Goal: Information Seeking & Learning: Check status

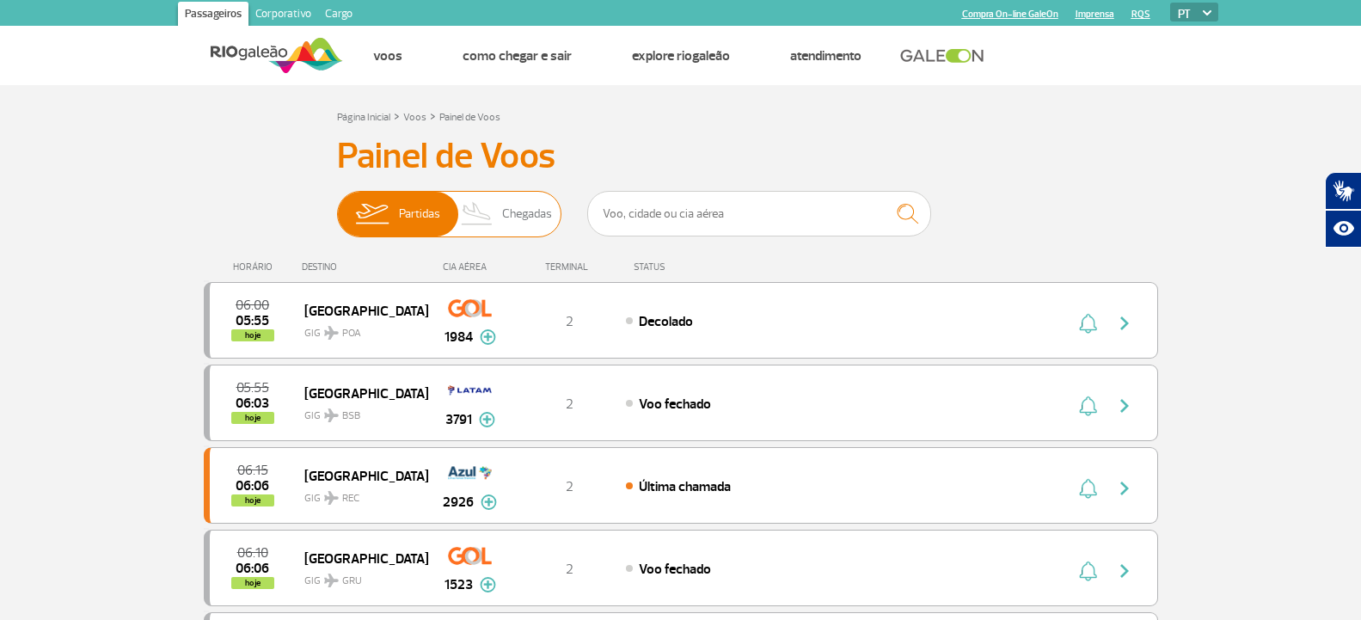
click at [519, 222] on span "Chegadas" at bounding box center [527, 214] width 50 height 45
click at [337, 205] on input "Partidas Chegadas" at bounding box center [337, 205] width 0 height 0
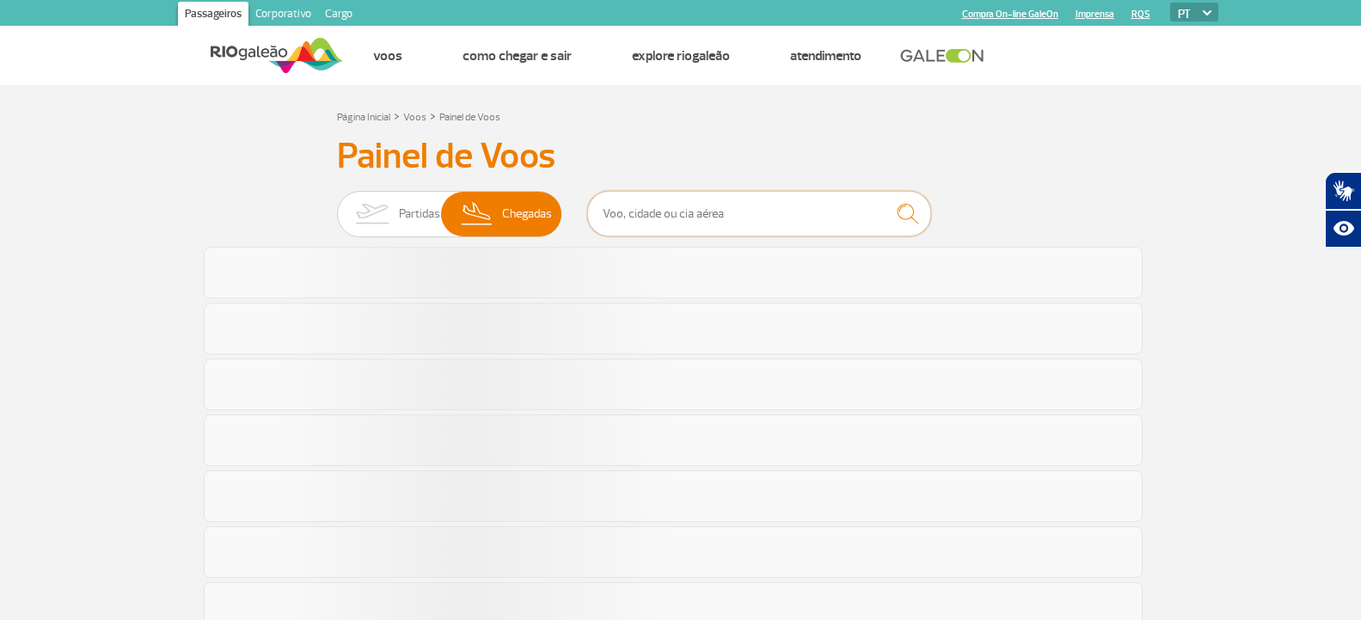
click at [687, 218] on input "text" at bounding box center [759, 214] width 344 height 46
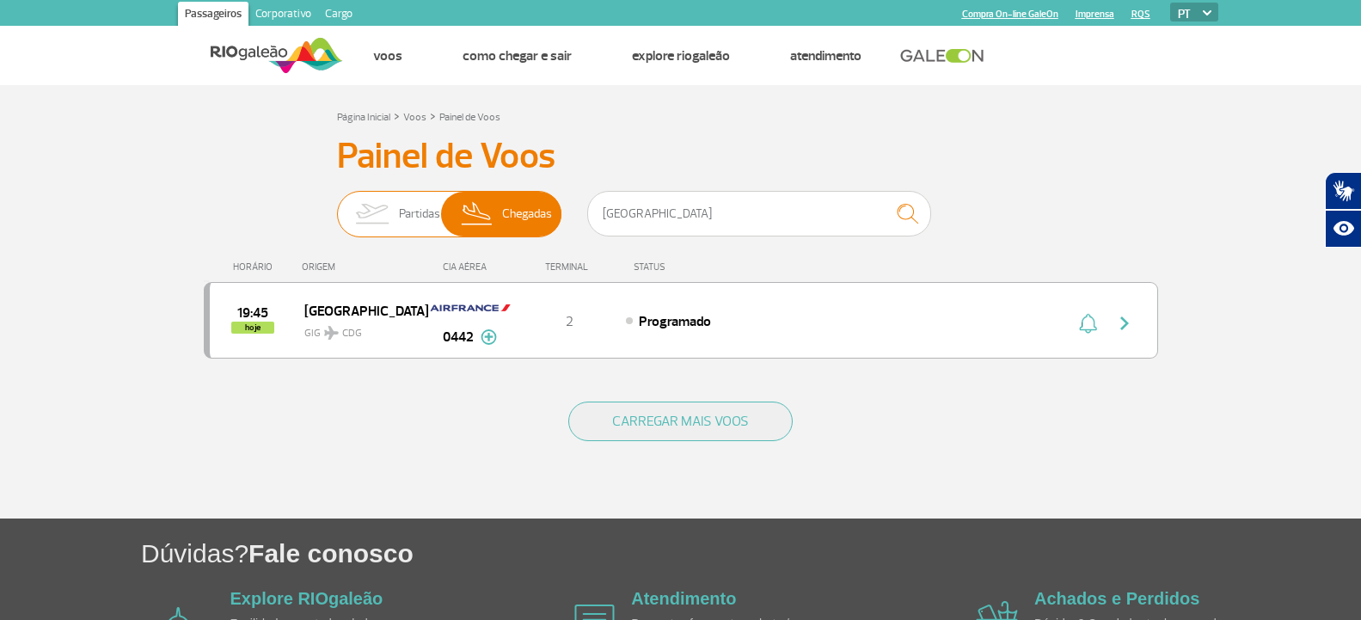
click at [372, 223] on img at bounding box center [372, 214] width 54 height 45
click at [337, 205] on input "Partidas Chegadas" at bounding box center [337, 205] width 0 height 0
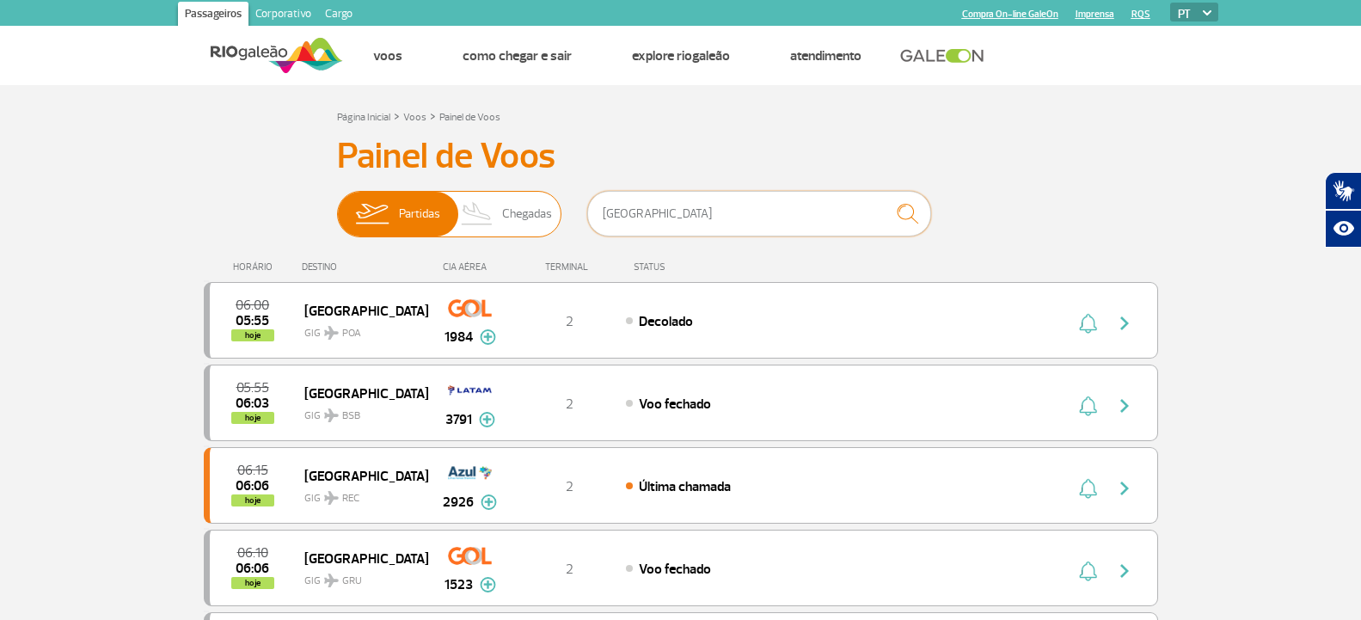
drag, startPoint x: 648, startPoint y: 217, endPoint x: 508, endPoint y: 193, distance: 142.0
click at [508, 193] on div "Partidas Chegadas [GEOGRAPHIC_DATA]" at bounding box center [681, 217] width 688 height 52
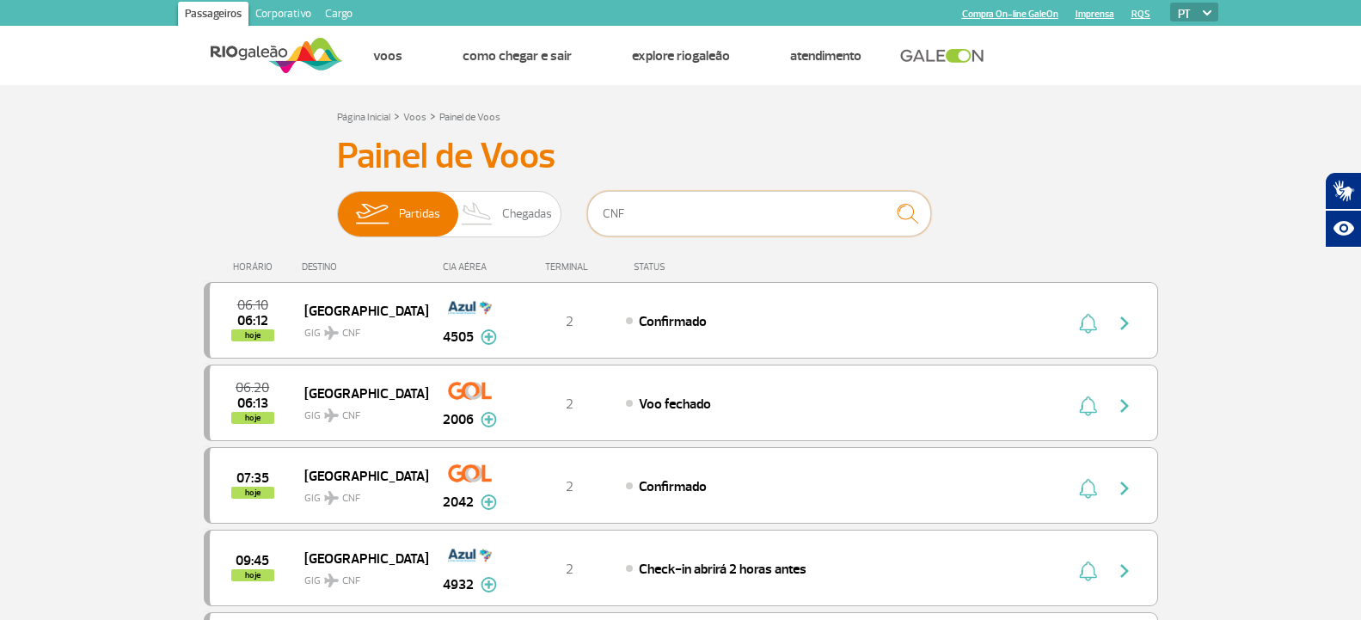
type input "CNF"
drag, startPoint x: 640, startPoint y: 214, endPoint x: 554, endPoint y: 215, distance: 86.0
click at [554, 215] on div "Partidas Chegadas CNF" at bounding box center [681, 217] width 688 height 52
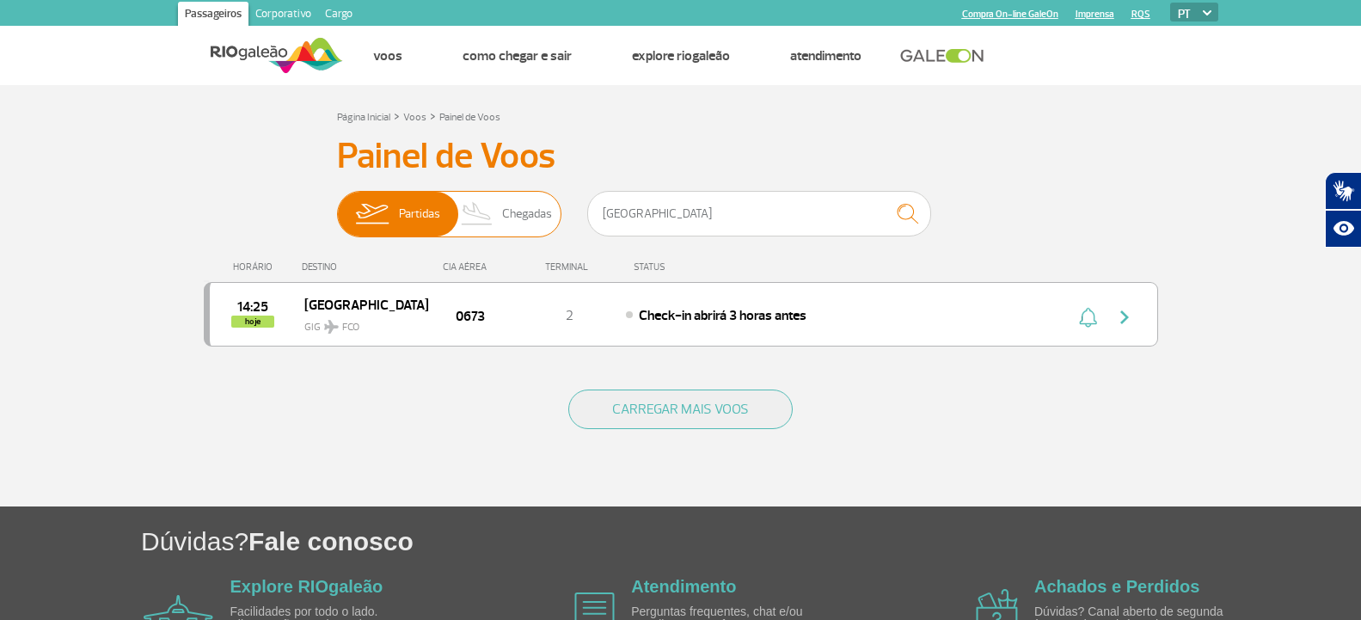
click at [532, 211] on span "Chegadas" at bounding box center [527, 214] width 50 height 45
click at [337, 205] on input "Partidas Chegadas" at bounding box center [337, 205] width 0 height 0
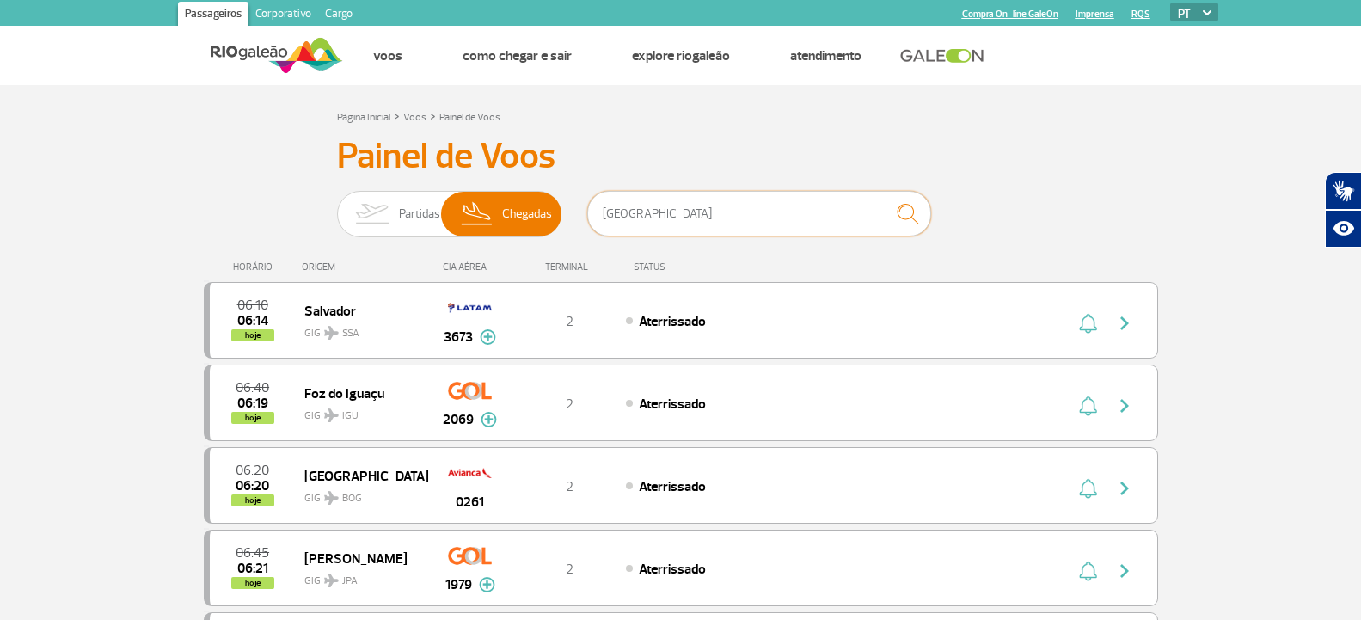
click at [659, 218] on input "[GEOGRAPHIC_DATA]" at bounding box center [759, 214] width 344 height 46
type input "[GEOGRAPHIC_DATA]"
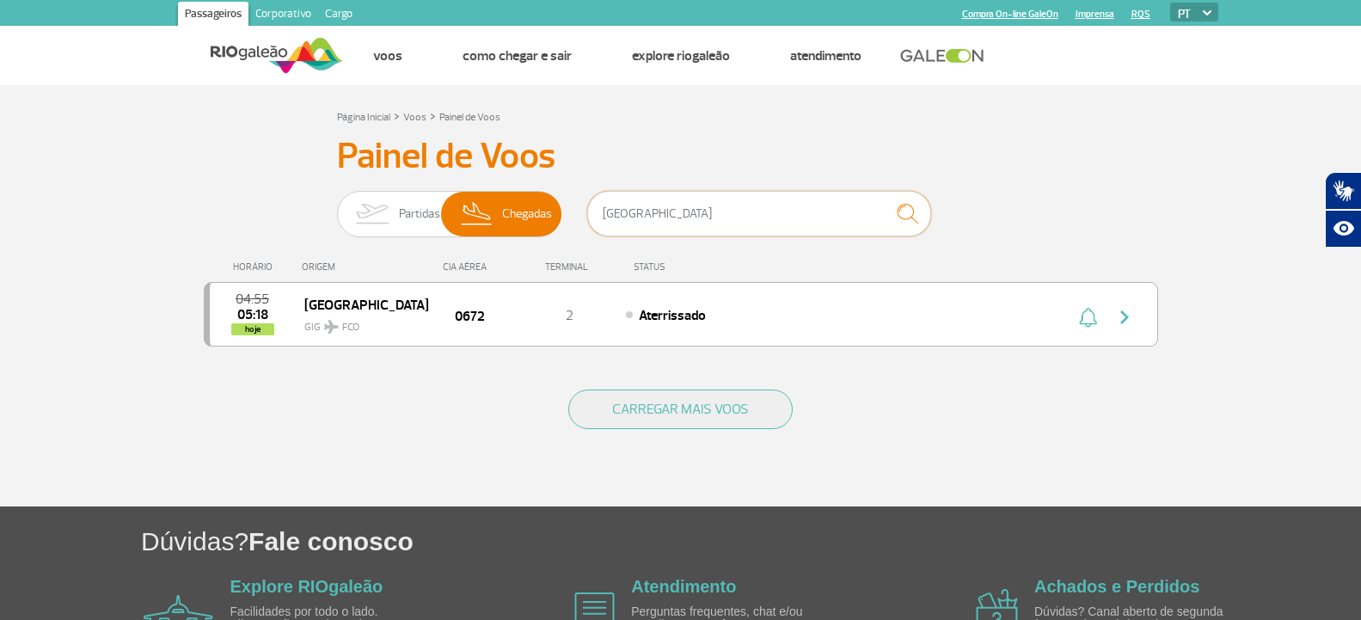
drag, startPoint x: 680, startPoint y: 219, endPoint x: 412, endPoint y: 252, distance: 270.2
click at [412, 252] on div "Painel de Voos Partidas Chegadas ROMA 04:55 05:18 hoje Roma FCO GIG 0672 T2 Ate…" at bounding box center [681, 251] width 954 height 233
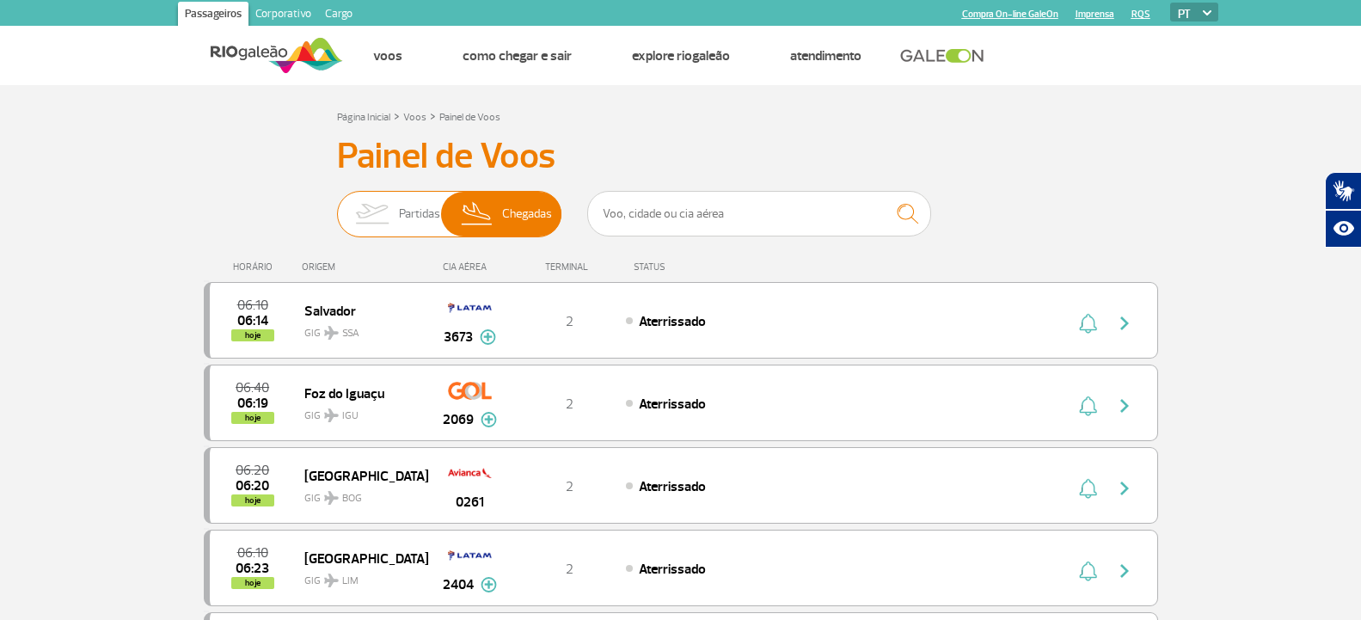
click at [408, 206] on span "Partidas" at bounding box center [419, 214] width 41 height 45
click at [337, 205] on input "Partidas Chegadas" at bounding box center [337, 205] width 0 height 0
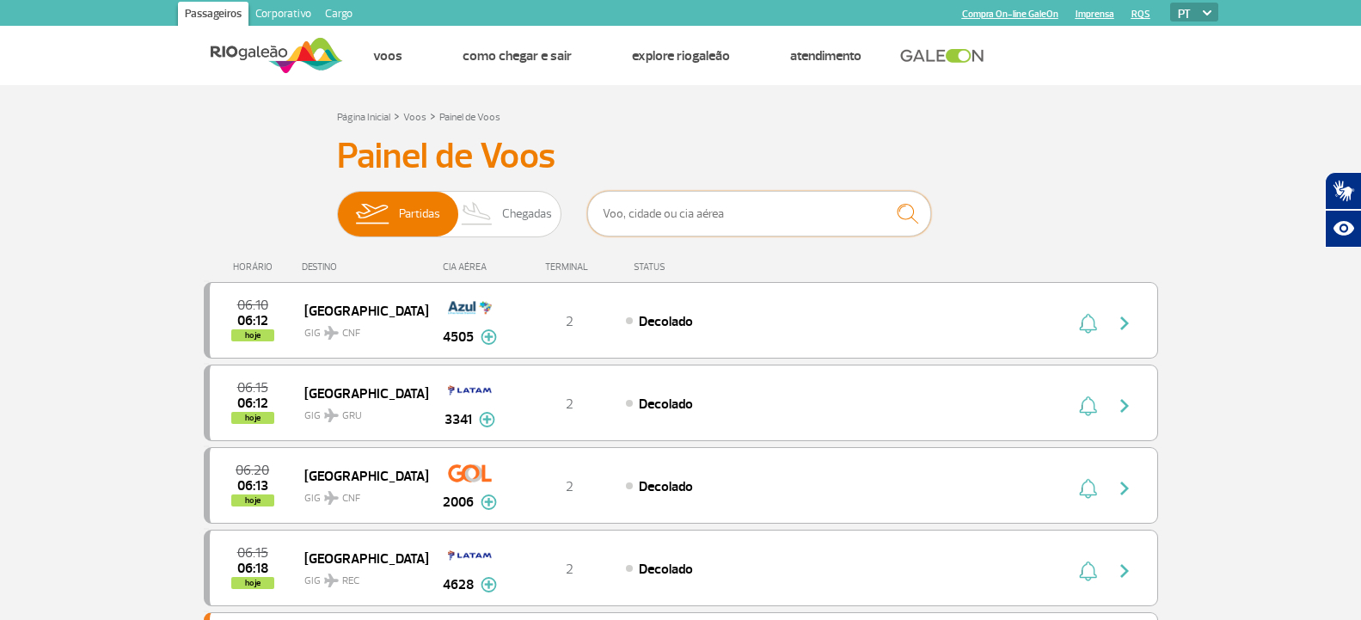
click at [638, 217] on input "text" at bounding box center [759, 214] width 344 height 46
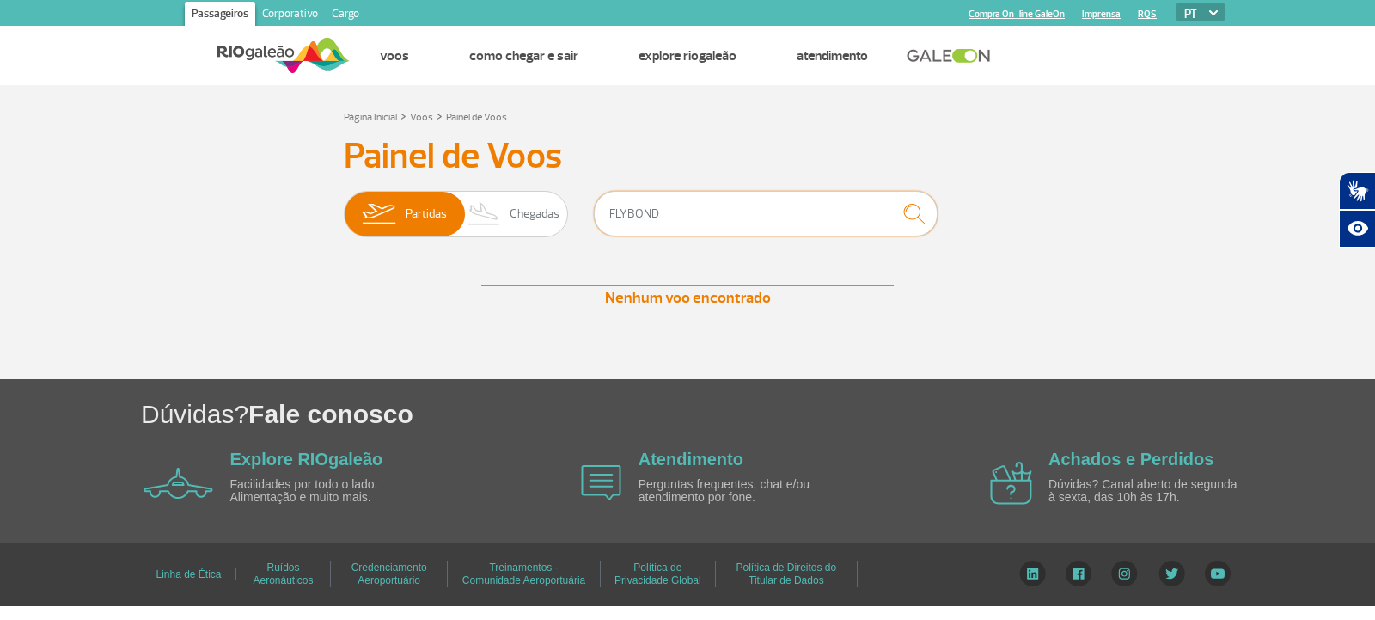
type input "FLYBONDI"
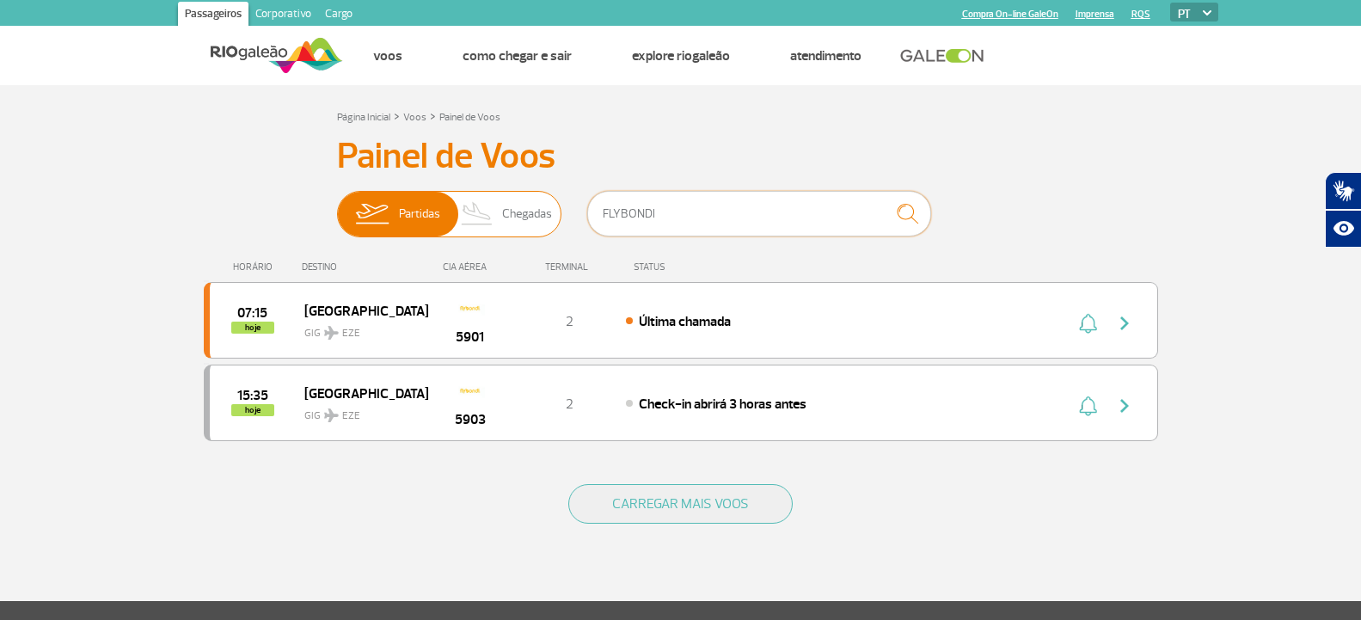
drag, startPoint x: 660, startPoint y: 215, endPoint x: 497, endPoint y: 217, distance: 163.3
click at [497, 217] on div "Partidas Chegadas FLYBONDI" at bounding box center [681, 217] width 688 height 52
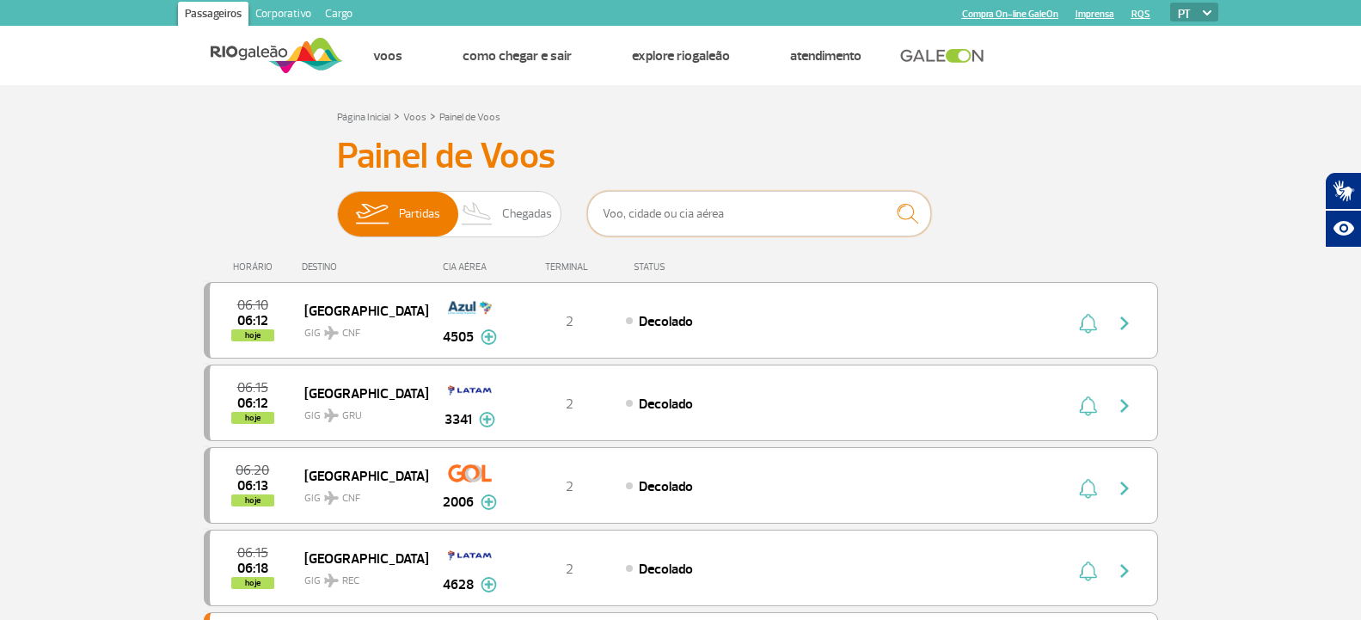
click at [651, 204] on input "text" at bounding box center [759, 214] width 344 height 46
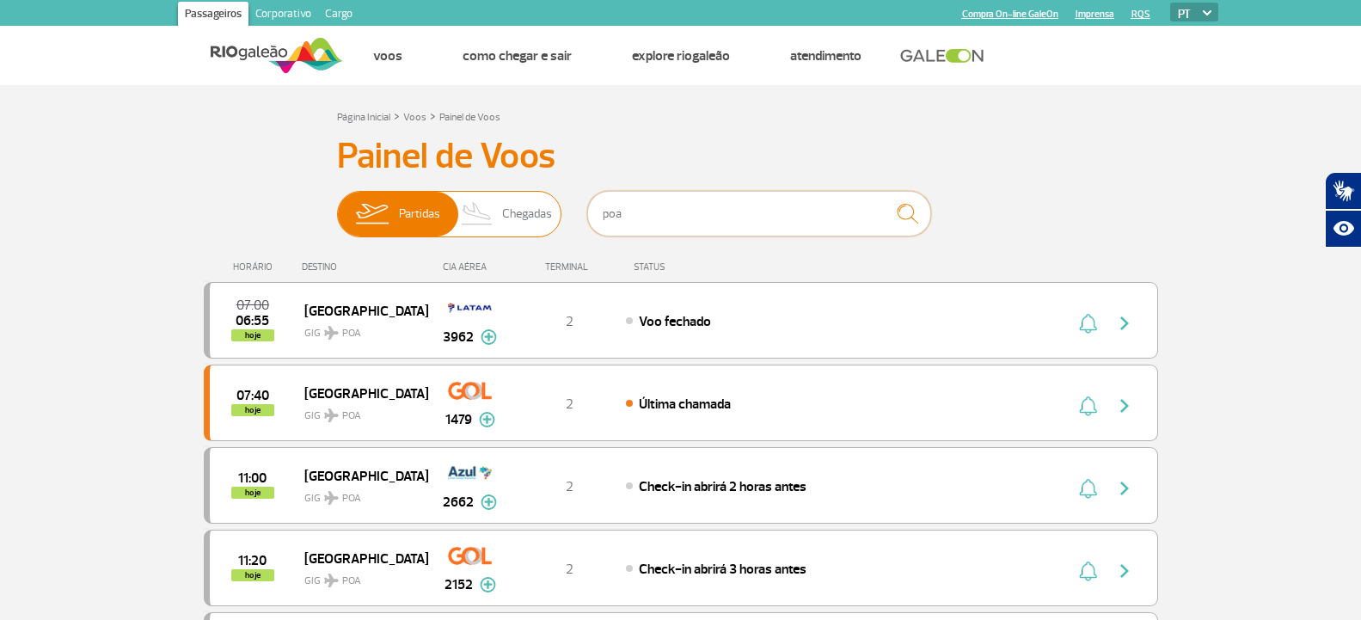
drag, startPoint x: 677, startPoint y: 217, endPoint x: 497, endPoint y: 197, distance: 181.6
click at [497, 197] on div "Partidas Chegadas poa" at bounding box center [681, 217] width 688 height 52
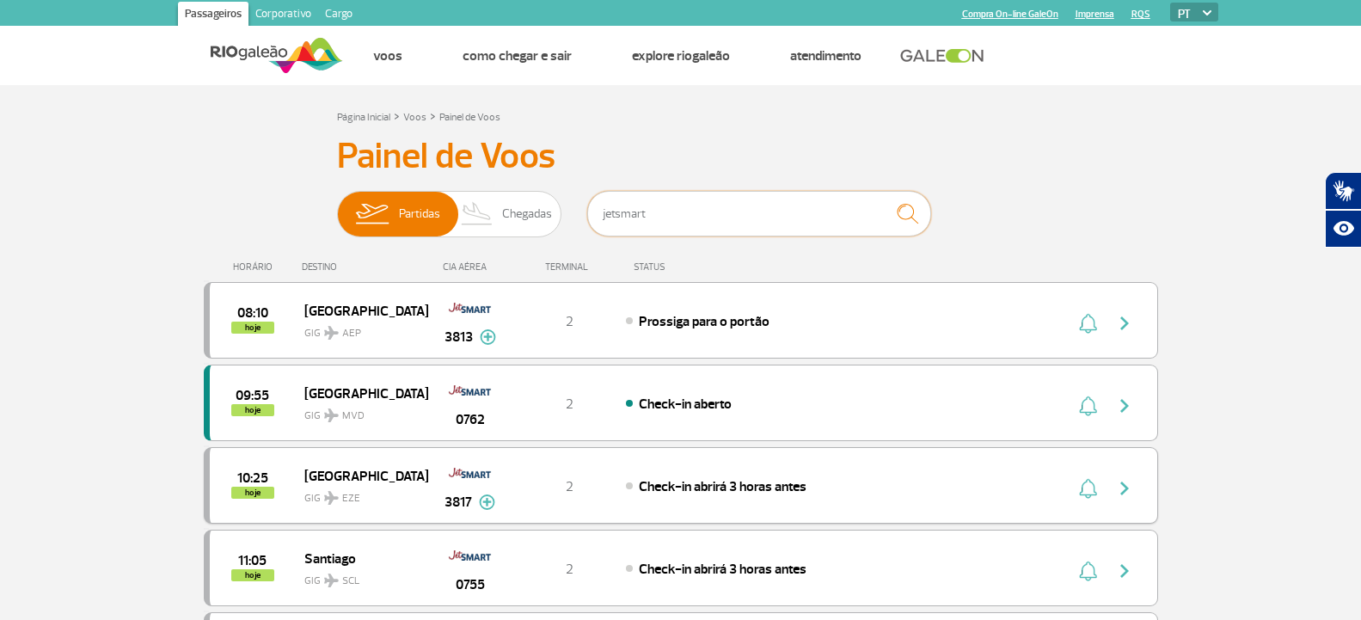
type input "jetsmart"
click at [877, 469] on div "10:25 hoje [GEOGRAPHIC_DATA] GIG EZE 3817 2 Check-in abrirá 3 horas antes Parce…" at bounding box center [681, 485] width 954 height 77
click at [1129, 488] on img "button" at bounding box center [1124, 488] width 21 height 21
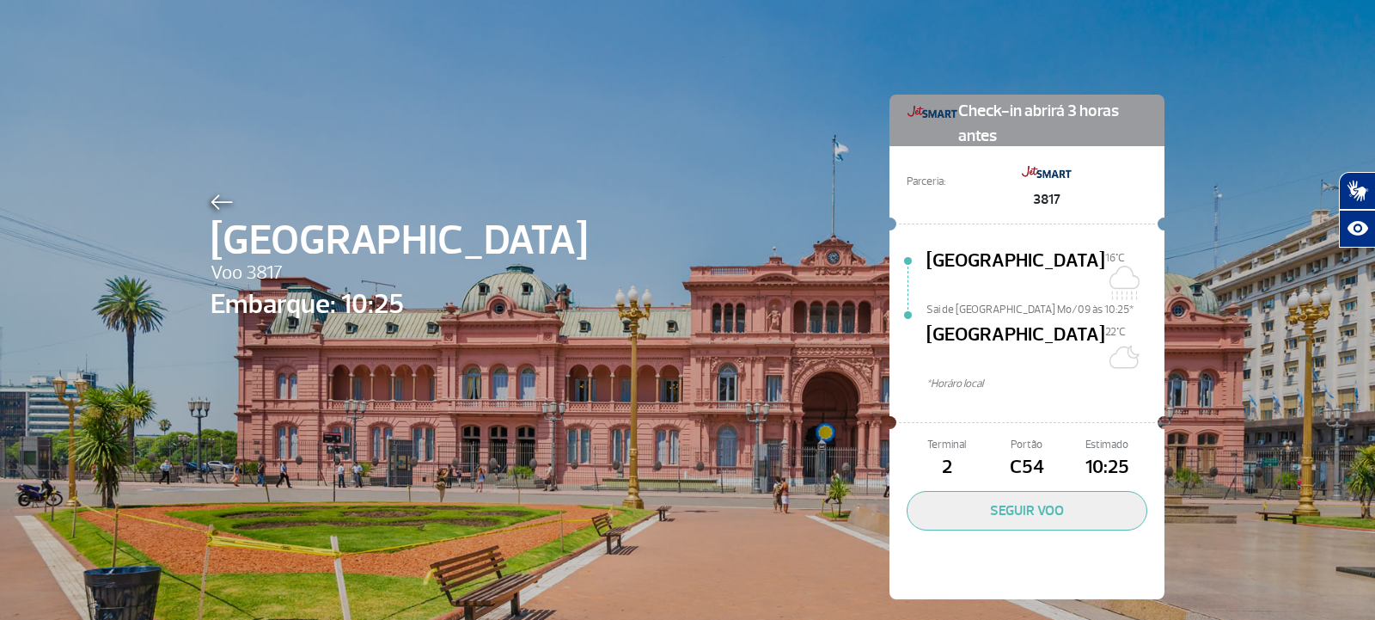
click at [221, 200] on img at bounding box center [222, 201] width 22 height 15
